Goal: Answer question/provide support

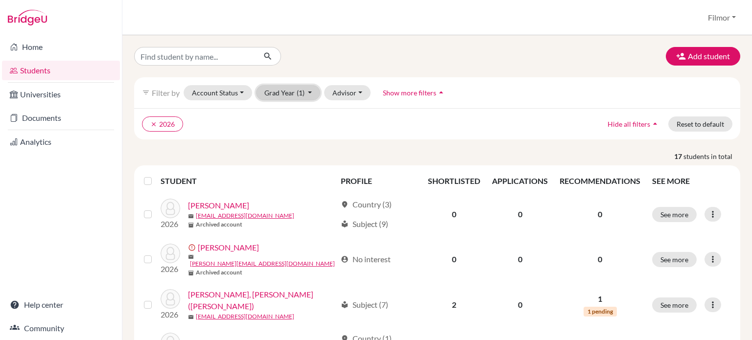
click at [312, 95] on button "Grad Year (1)" at bounding box center [288, 92] width 65 height 15
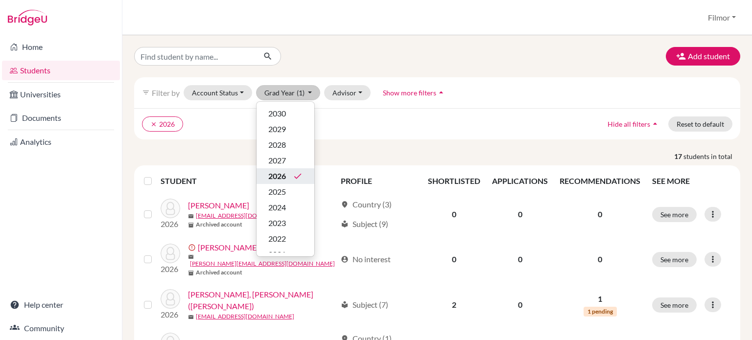
click at [276, 176] on span "2026" at bounding box center [277, 176] width 18 height 12
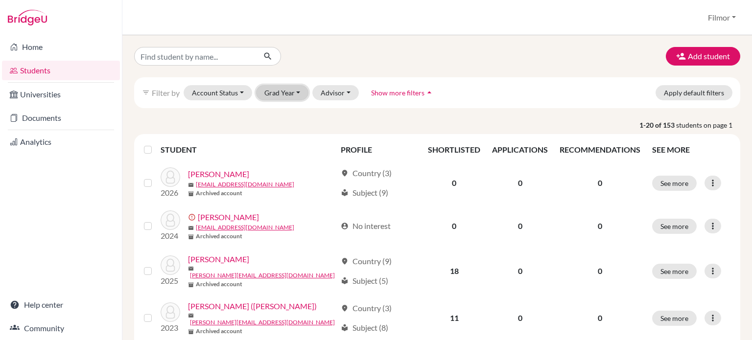
click at [296, 96] on button "Grad Year" at bounding box center [282, 92] width 53 height 15
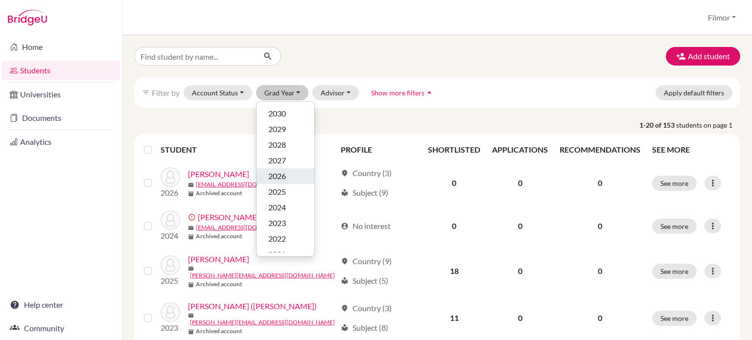
click at [278, 172] on span "2026" at bounding box center [277, 176] width 18 height 12
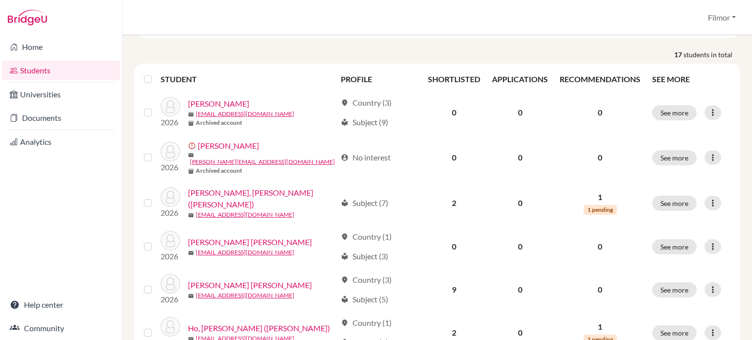
scroll to position [105, 0]
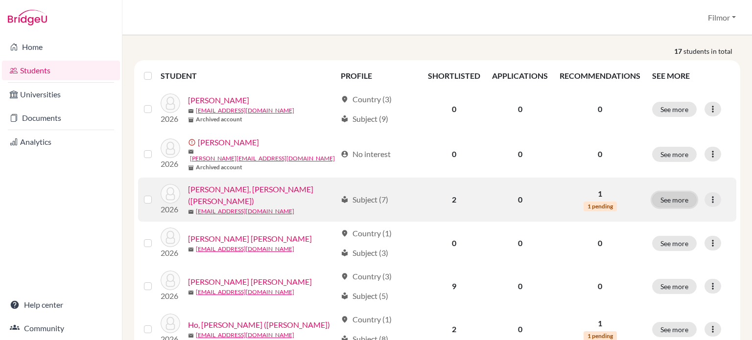
click at [665, 197] on button "See more" at bounding box center [674, 199] width 45 height 15
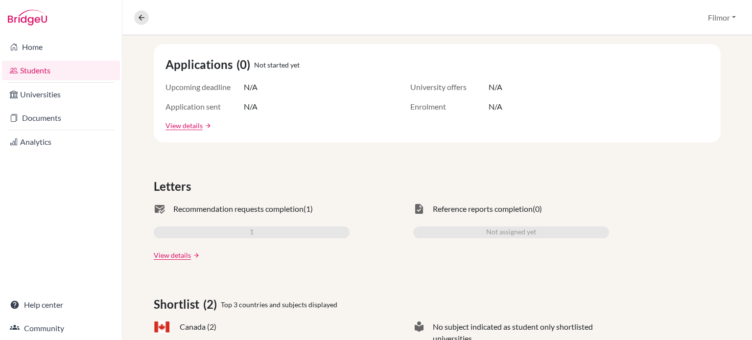
scroll to position [188, 0]
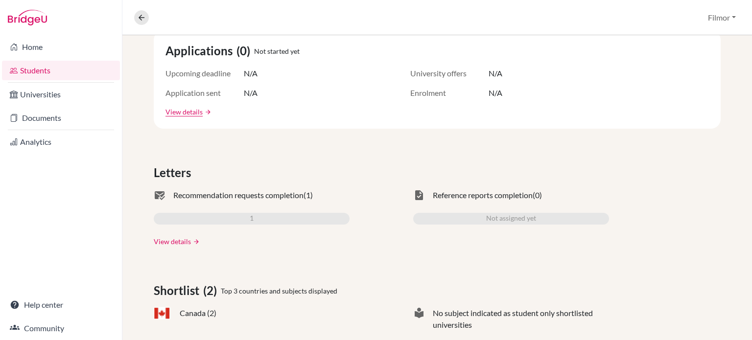
click at [182, 239] on link "View details" at bounding box center [172, 242] width 37 height 10
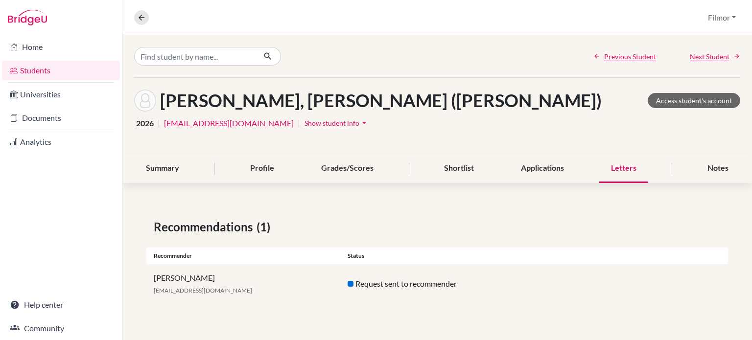
click at [556, 282] on div "Filmor Salvan filmor@tais.tw Request sent to recommender" at bounding box center [437, 283] width 582 height 39
click at [363, 286] on div "Request sent to recommender" at bounding box center [437, 284] width 194 height 12
click at [394, 283] on div "Request sent to recommender" at bounding box center [437, 284] width 194 height 12
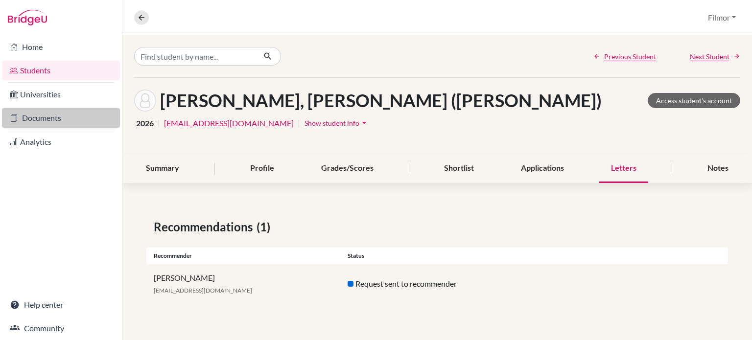
click at [38, 118] on link "Documents" at bounding box center [61, 118] width 118 height 20
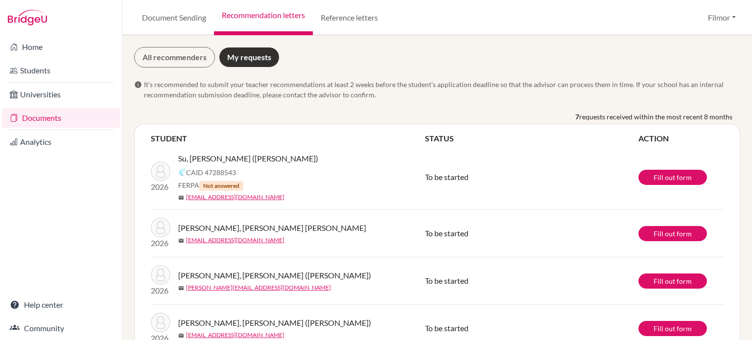
scroll to position [0, 0]
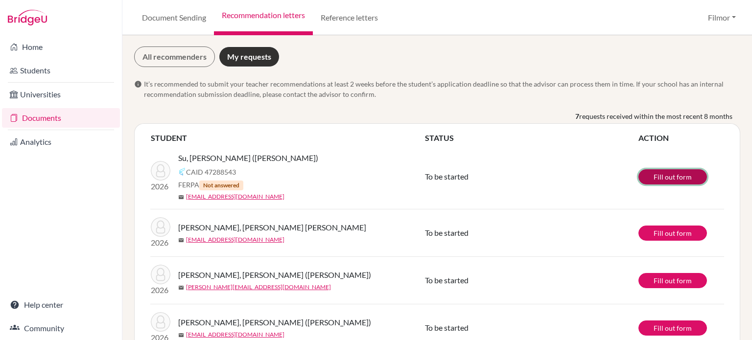
click at [666, 176] on link "Fill out form" at bounding box center [673, 176] width 69 height 15
drag, startPoint x: 247, startPoint y: 157, endPoint x: 178, endPoint y: 153, distance: 69.2
click at [178, 153] on div "Su, [PERSON_NAME] ([PERSON_NAME])" at bounding box center [304, 158] width 253 height 12
copy span "Su, [PERSON_NAME] ([PERSON_NAME])"
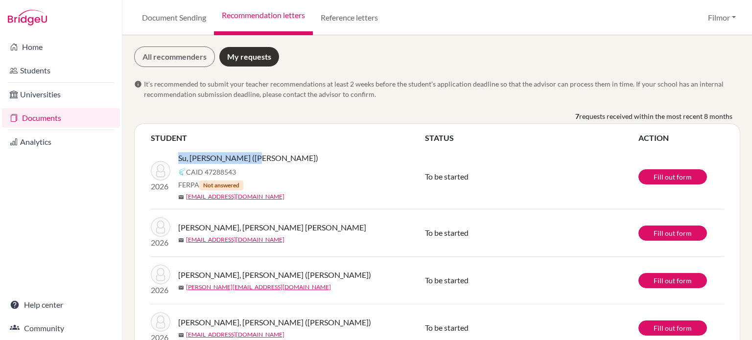
click at [323, 160] on div "Su, [PERSON_NAME] ([PERSON_NAME])" at bounding box center [304, 158] width 253 height 12
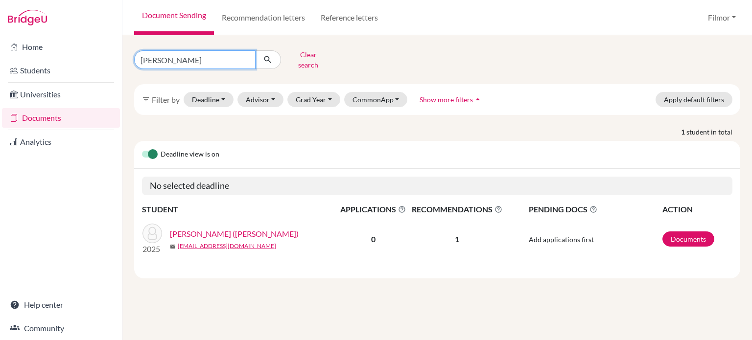
click at [246, 56] on input "JOSH" at bounding box center [194, 59] width 121 height 19
click at [327, 92] on button "Grad Year" at bounding box center [314, 99] width 53 height 15
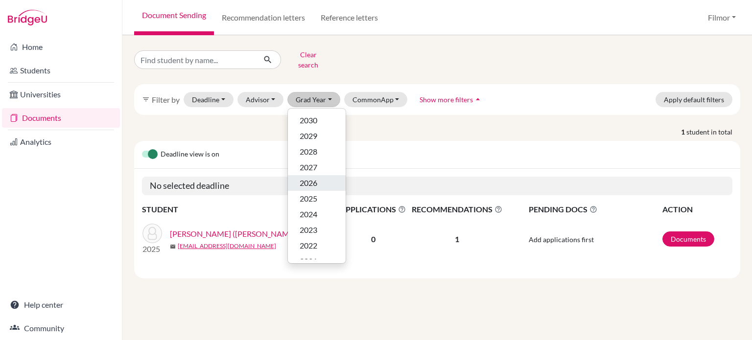
click at [306, 177] on span "2026" at bounding box center [309, 183] width 18 height 12
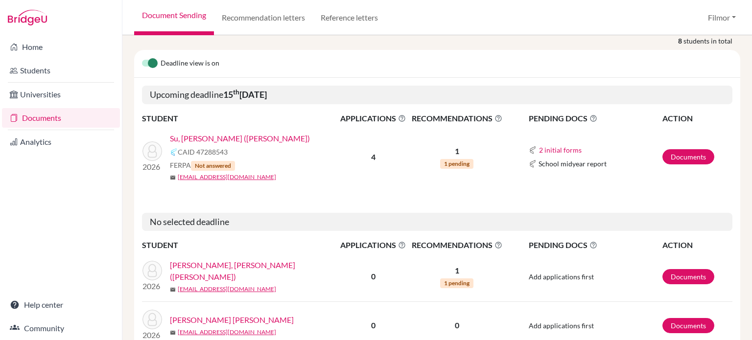
scroll to position [117, 0]
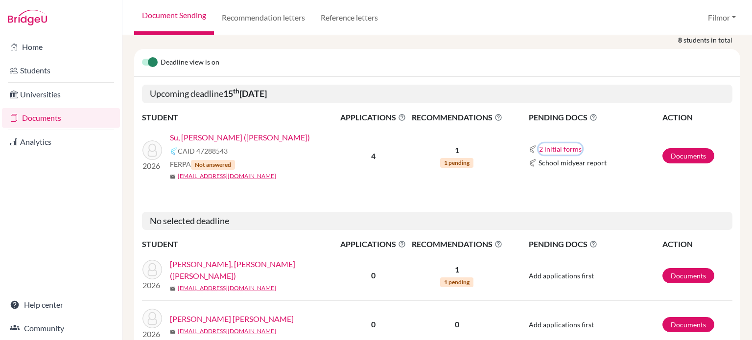
click at [553, 148] on button "2 initial forms" at bounding box center [561, 149] width 44 height 11
click at [452, 162] on span "1 pending" at bounding box center [456, 163] width 33 height 10
click at [687, 153] on link "Documents" at bounding box center [689, 155] width 52 height 15
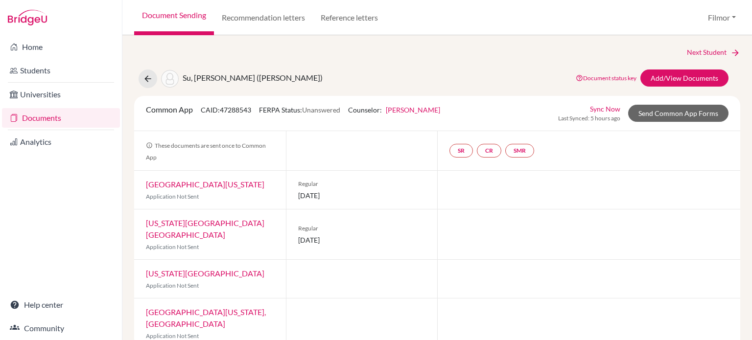
scroll to position [7, 0]
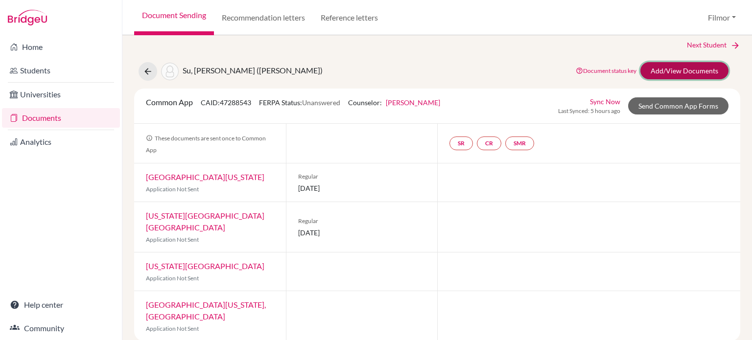
click at [674, 75] on link "Add/View Documents" at bounding box center [685, 70] width 88 height 17
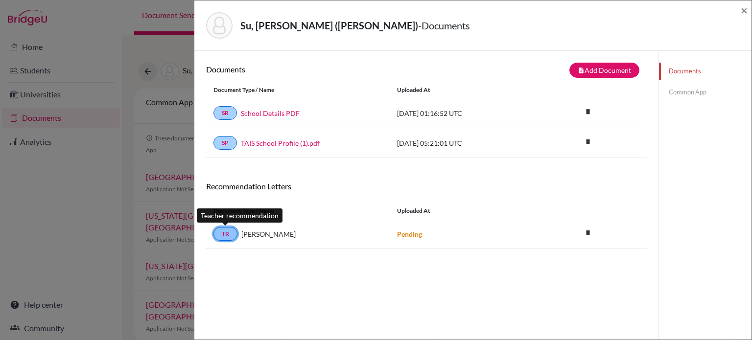
click at [226, 233] on link "TR" at bounding box center [226, 234] width 24 height 14
click at [230, 228] on link "TR" at bounding box center [226, 234] width 24 height 14
click at [743, 13] on span "×" at bounding box center [744, 10] width 7 height 14
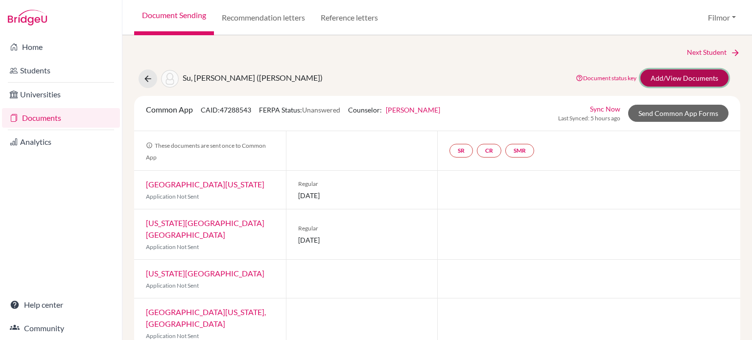
click at [660, 83] on link "Add/View Documents" at bounding box center [685, 78] width 88 height 17
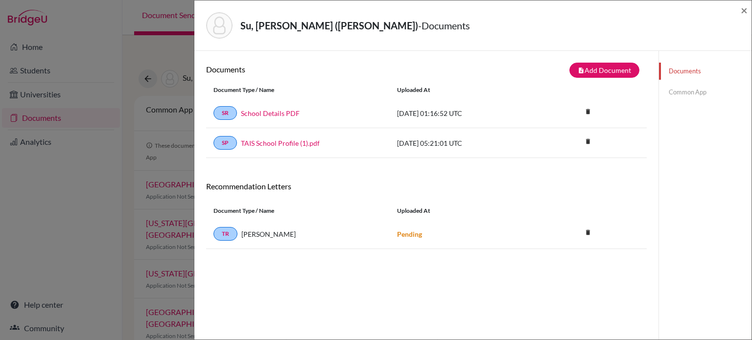
click at [414, 233] on strong "Pending" at bounding box center [409, 234] width 25 height 8
click at [413, 213] on div "Uploaded at" at bounding box center [463, 211] width 147 height 9
click at [222, 233] on link "TR" at bounding box center [226, 234] width 24 height 14
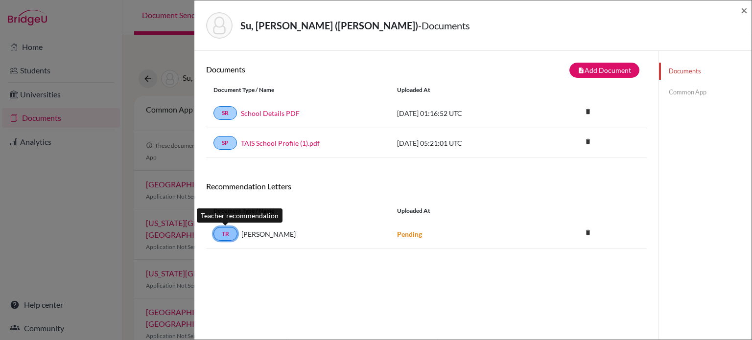
click at [222, 233] on link "TR" at bounding box center [226, 234] width 24 height 14
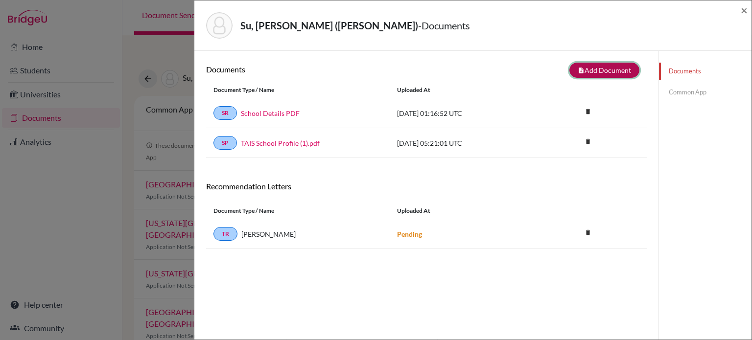
click at [594, 70] on button "note_add Add Document" at bounding box center [605, 70] width 70 height 15
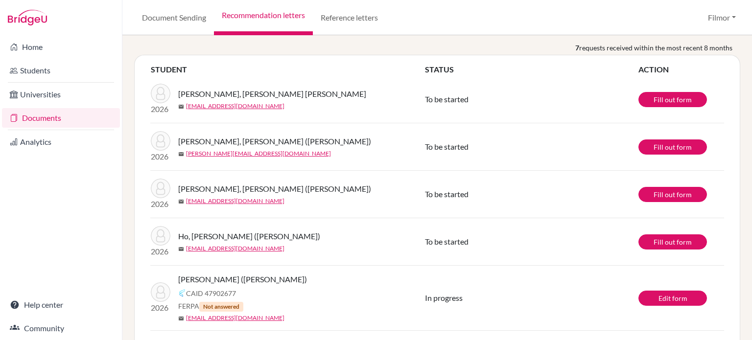
scroll to position [75, 0]
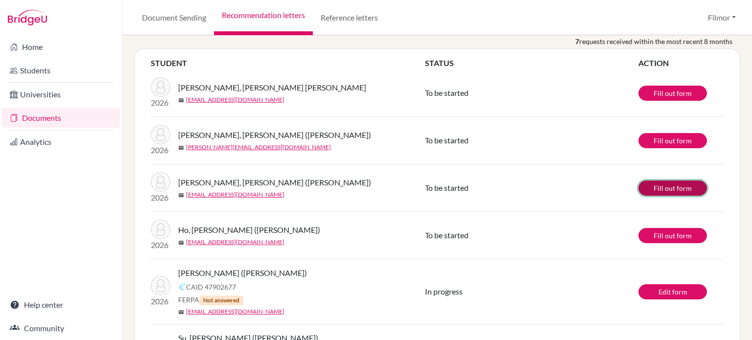
click at [672, 187] on link "Fill out form" at bounding box center [673, 188] width 69 height 15
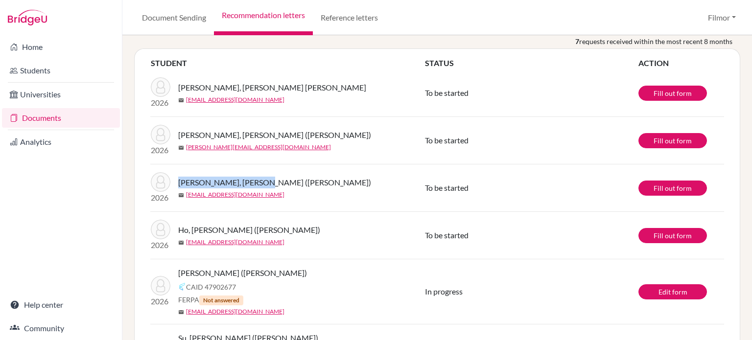
drag, startPoint x: 253, startPoint y: 182, endPoint x: 179, endPoint y: 180, distance: 73.5
click at [179, 180] on div "[PERSON_NAME], [PERSON_NAME] ([PERSON_NAME])" at bounding box center [304, 183] width 253 height 12
copy span "[PERSON_NAME], [PERSON_NAME] ([PERSON_NAME])"
click at [659, 231] on link "Fill out form" at bounding box center [673, 235] width 69 height 15
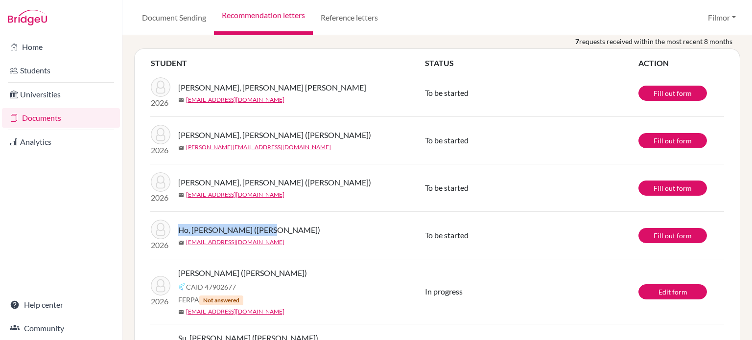
drag, startPoint x: 273, startPoint y: 230, endPoint x: 178, endPoint y: 228, distance: 94.6
click at [178, 228] on div "Ho, [PERSON_NAME] ([PERSON_NAME])" at bounding box center [304, 230] width 253 height 12
copy span "Ho, [PERSON_NAME] ([PERSON_NAME])"
